Goal: Task Accomplishment & Management: Manage account settings

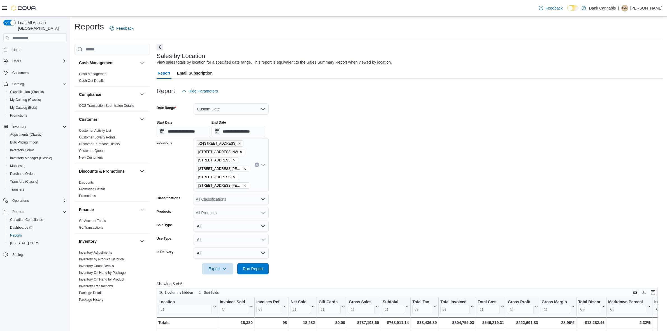
scroll to position [226, 0]
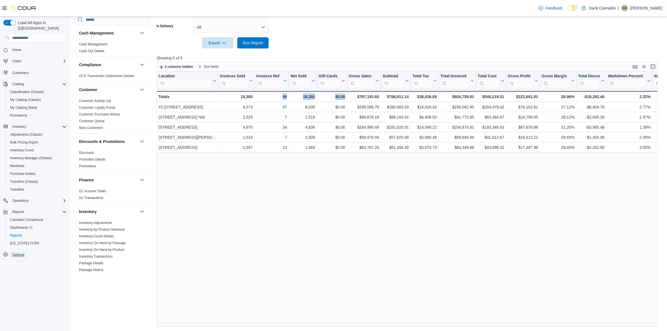
click at [21, 253] on span "Settings" at bounding box center [18, 255] width 12 height 4
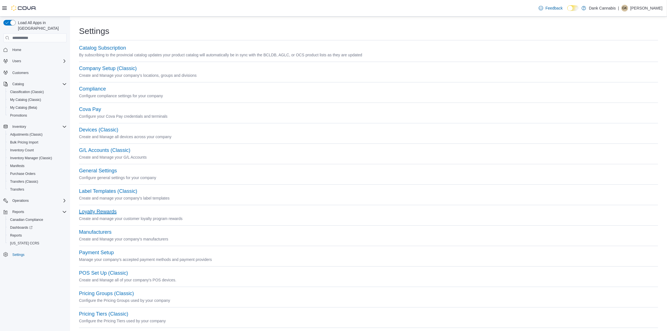
click at [104, 210] on button "Loyalty Rewards" at bounding box center [98, 212] width 38 height 6
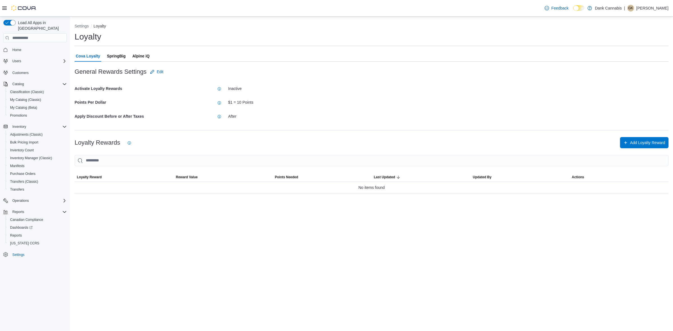
click at [115, 54] on span "SpringBig" at bounding box center [116, 55] width 19 height 11
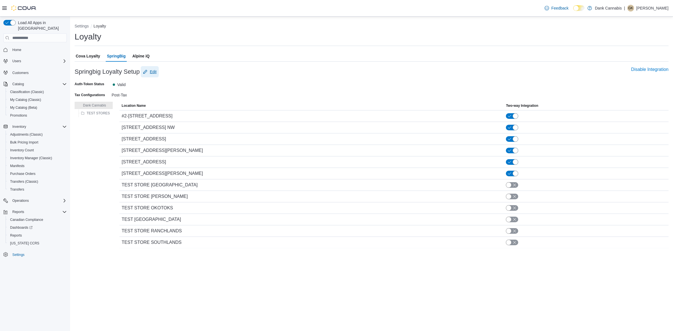
click at [155, 68] on span "Edit" at bounding box center [149, 71] width 13 height 11
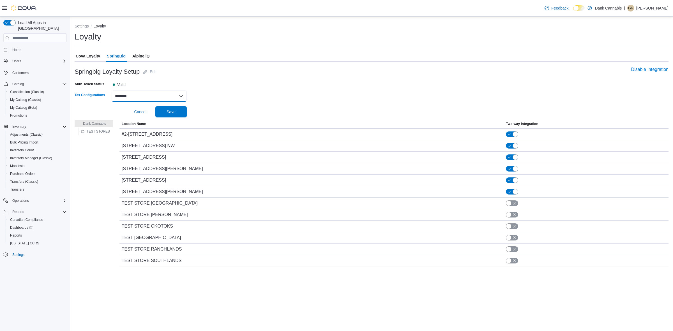
click at [131, 94] on select "******** *******" at bounding box center [149, 96] width 75 height 11
select select "*"
click at [112, 91] on select "******** *******" at bounding box center [149, 96] width 75 height 11
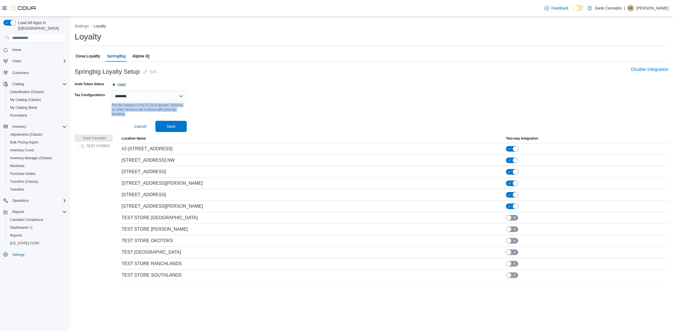
drag, startPoint x: 128, startPoint y: 112, endPoint x: 111, endPoint y: 105, distance: 18.0
click at [111, 105] on div "Tax Configurations ******** ******* Pre-tax requires Cova v1.23 or greater. Dev…" at bounding box center [131, 104] width 112 height 26
click at [160, 107] on div "Pre-tax requires Cova v1.23 or greater. Devices on older versions will continue…" at bounding box center [149, 109] width 75 height 15
drag, startPoint x: 119, startPoint y: 110, endPoint x: 167, endPoint y: 110, distance: 48.2
click at [167, 110] on div "Pre-tax requires Cova v1.23 or greater. Devices on older versions will continue…" at bounding box center [149, 109] width 75 height 15
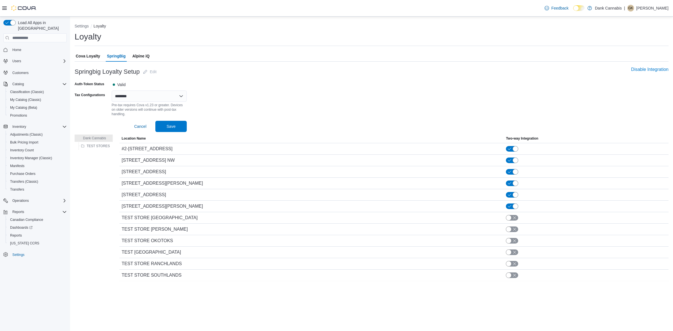
click at [119, 112] on div "Pre-tax requires Cova v1.23 or greater. Devices on older versions will continue…" at bounding box center [149, 109] width 75 height 15
click at [175, 122] on span "Save" at bounding box center [171, 126] width 25 height 11
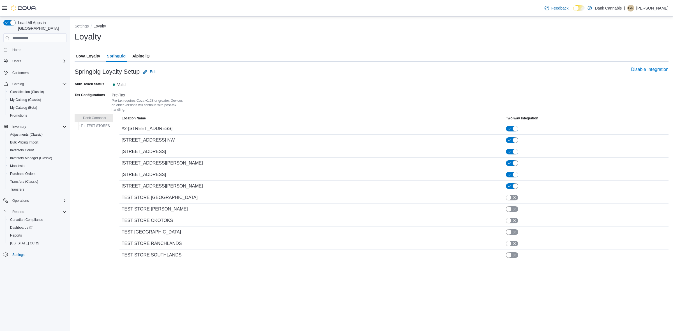
click at [93, 56] on span "Cova Loyalty" at bounding box center [88, 55] width 24 height 11
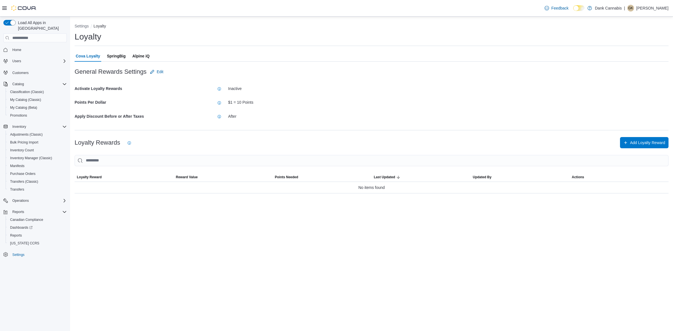
click at [116, 55] on span "SpringBig" at bounding box center [116, 55] width 19 height 11
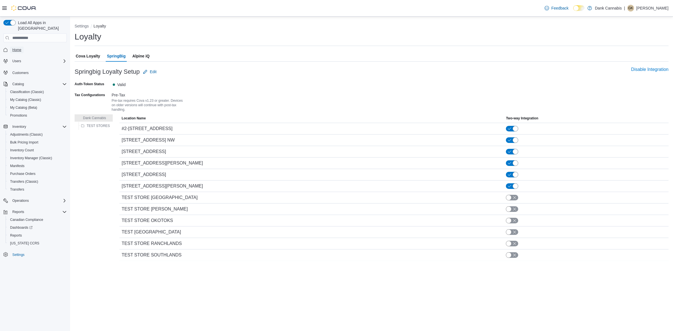
click at [22, 47] on link "Home" at bounding box center [16, 50] width 13 height 7
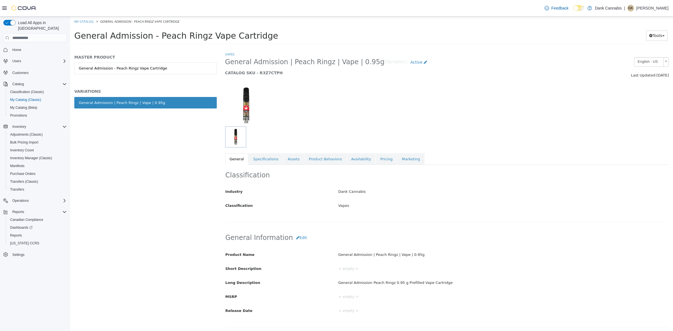
click at [149, 132] on div "MASTER PRODUCT General Admission - Peach Ringz Vape Cartridge VARIATIONS Genera…" at bounding box center [145, 191] width 151 height 279
